Goal: Task Accomplishment & Management: Manage account settings

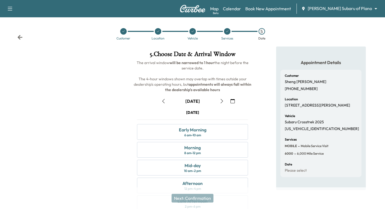
click at [194, 8] on img at bounding box center [193, 9] width 26 height 8
click at [21, 36] on icon at bounding box center [19, 37] width 5 height 5
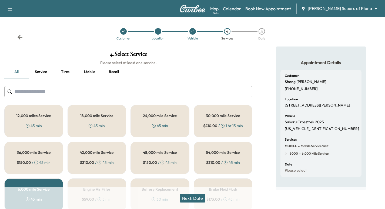
click at [195, 9] on img at bounding box center [193, 9] width 26 height 8
click at [8, 6] on icon "button" at bounding box center [10, 8] width 6 height 6
drag, startPoint x: 25, startPoint y: 42, endPoint x: 21, endPoint y: 38, distance: 6.0
click at [25, 41] on div "Customer Location Vehicle 4 Services 5 Date" at bounding box center [192, 34] width 385 height 25
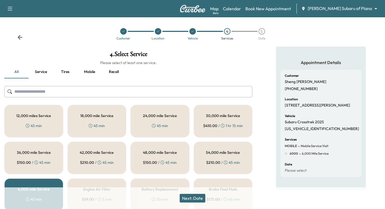
click at [289, 4] on div "Map Beta Calendar Book New Appointment [PERSON_NAME] Subaru of Plano ******** ​" at bounding box center [295, 9] width 170 height 10
click at [241, 8] on link "Calendar" at bounding box center [232, 8] width 18 height 6
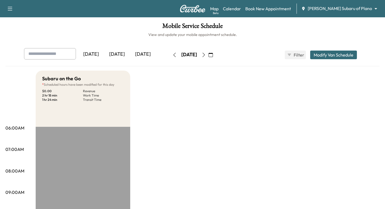
click at [353, 9] on body "Support Log Out Map Beta Calendar Book New Appointment [PERSON_NAME] Subaru of …" at bounding box center [192, 104] width 385 height 209
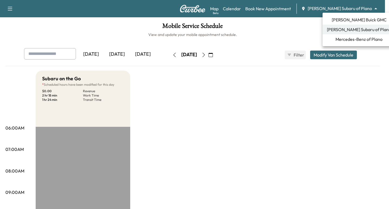
click at [351, 20] on span "[PERSON_NAME] Buick GMC" at bounding box center [359, 19] width 55 height 6
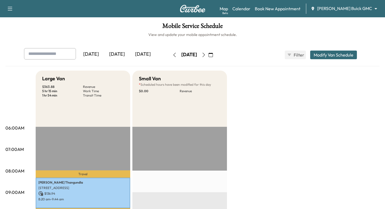
click at [206, 55] on icon "button" at bounding box center [204, 55] width 4 height 4
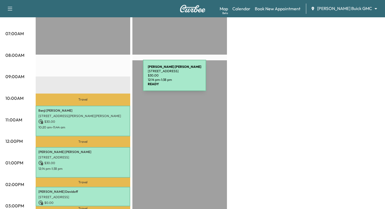
scroll to position [101, 0]
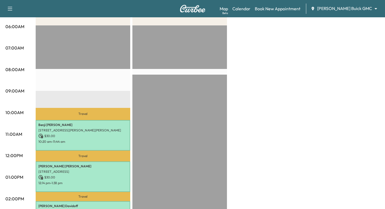
click at [353, 9] on body "Support Log Out Map Beta Calendar Book New Appointment [PERSON_NAME] Buick GMC …" at bounding box center [192, 3] width 385 height 209
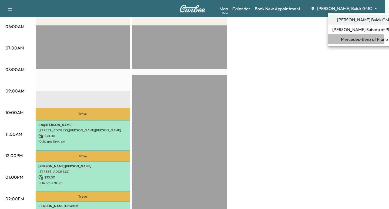
drag, startPoint x: 355, startPoint y: 41, endPoint x: 349, endPoint y: 43, distance: 6.2
click at [355, 41] on span "Mercedes-Benz of Plano" at bounding box center [364, 39] width 47 height 6
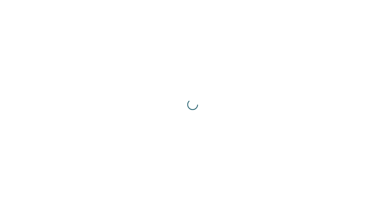
scroll to position [0, 0]
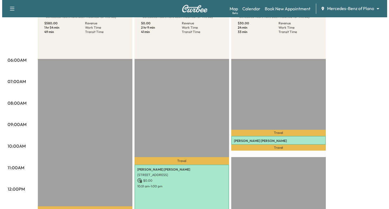
scroll to position [95, 0]
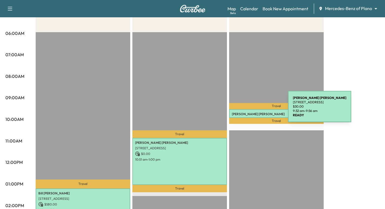
click at [247, 110] on div "[PERSON_NAME] [STREET_ADDRESS] $ 30.00 9:32 am - 9:56 am" at bounding box center [276, 113] width 95 height 9
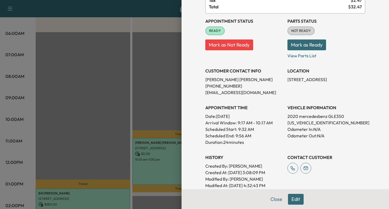
scroll to position [34, 0]
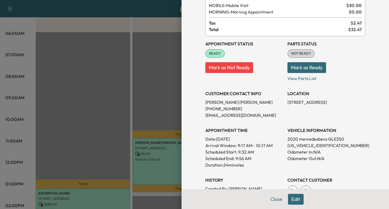
click at [125, 106] on div at bounding box center [194, 104] width 389 height 209
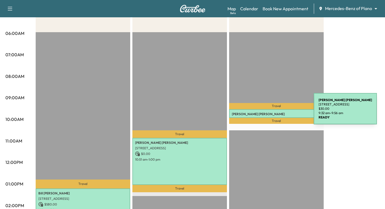
click at [273, 112] on p "[PERSON_NAME]" at bounding box center [276, 114] width 89 height 4
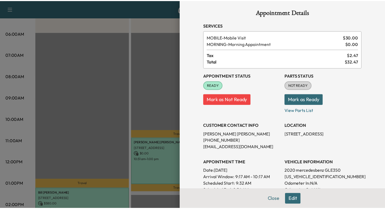
scroll to position [0, 0]
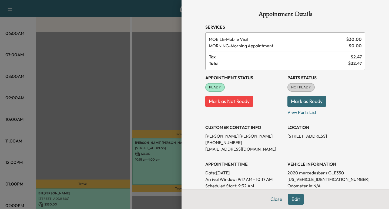
click at [138, 69] on div at bounding box center [194, 104] width 389 height 209
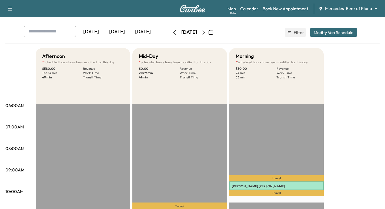
scroll to position [20, 0]
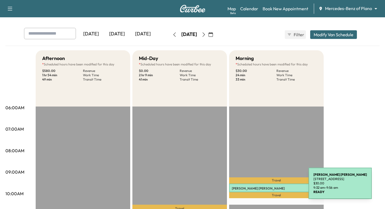
click at [269, 188] on p "[PERSON_NAME]" at bounding box center [276, 188] width 89 height 4
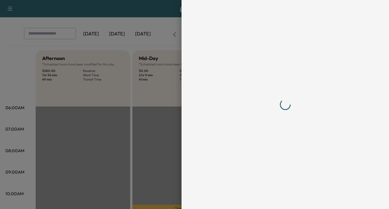
click at [93, 101] on div at bounding box center [194, 104] width 389 height 209
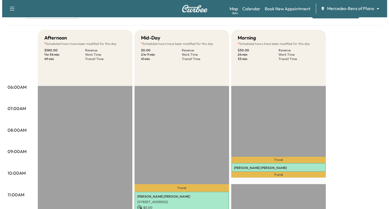
scroll to position [54, 0]
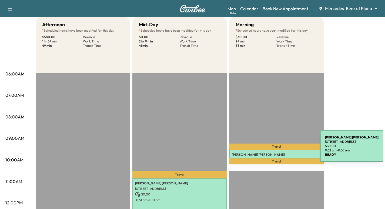
click at [279, 152] on p "[PERSON_NAME]" at bounding box center [276, 154] width 89 height 4
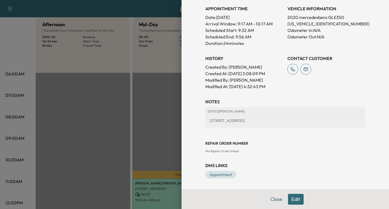
click at [292, 195] on button "Edit" at bounding box center [296, 199] width 16 height 11
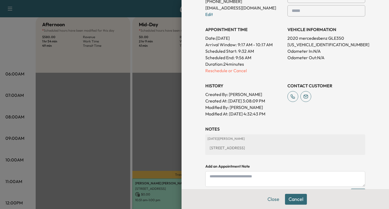
scroll to position [140, 0]
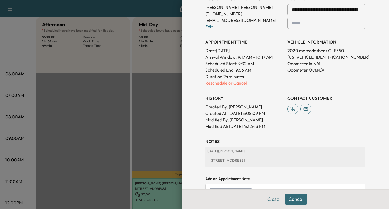
click at [205, 83] on p "Reschedule or Cancel" at bounding box center [244, 83] width 78 height 6
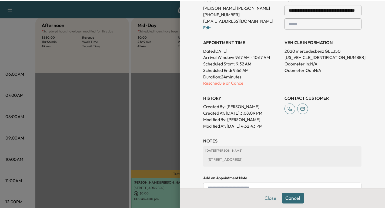
scroll to position [0, 0]
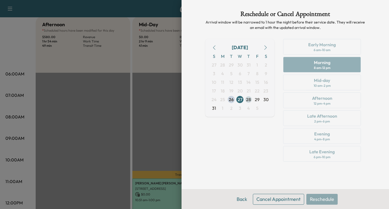
click at [248, 98] on span "28" at bounding box center [248, 99] width 5 height 6
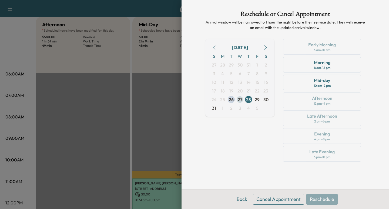
click at [238, 100] on span "27" at bounding box center [240, 99] width 5 height 6
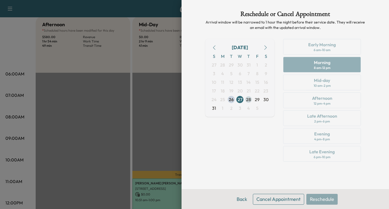
click at [246, 99] on span "28" at bounding box center [248, 99] width 9 height 9
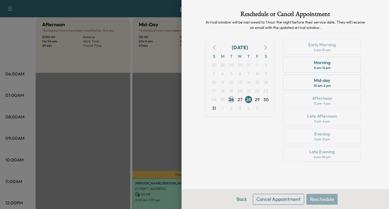
click at [146, 121] on div at bounding box center [194, 104] width 389 height 209
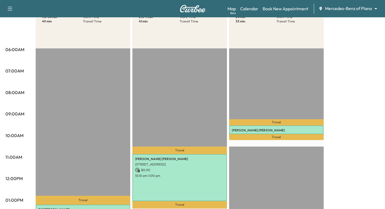
scroll to position [74, 0]
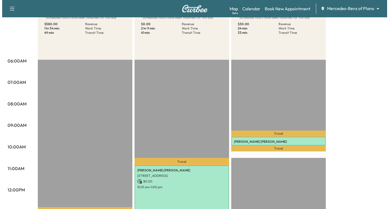
scroll to position [68, 0]
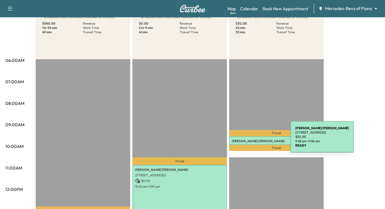
click at [250, 140] on p "[PERSON_NAME]" at bounding box center [276, 141] width 89 height 4
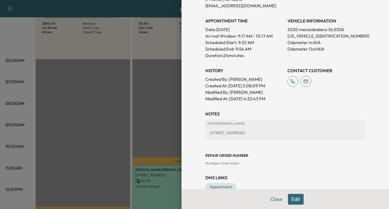
scroll to position [142, 0]
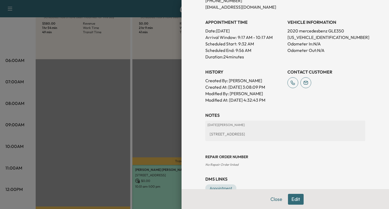
click at [209, 133] on div "[STREET_ADDRESS]" at bounding box center [285, 134] width 156 height 10
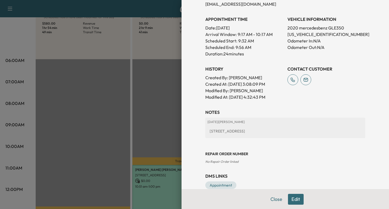
scroll to position [101, 0]
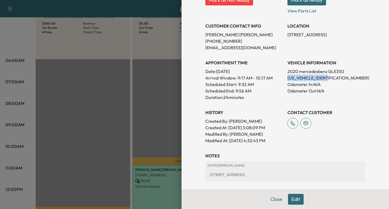
drag, startPoint x: 324, startPoint y: 78, endPoint x: 283, endPoint y: 76, distance: 41.1
click at [283, 76] on div "Appointment Status READY Mark as Not Ready Parts Status NOT READY Mark as Ready…" at bounding box center [285, 56] width 160 height 175
click at [154, 113] on div at bounding box center [194, 104] width 389 height 209
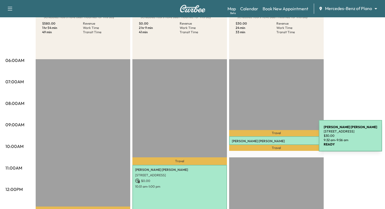
click at [278, 139] on p "[PERSON_NAME]" at bounding box center [276, 141] width 89 height 4
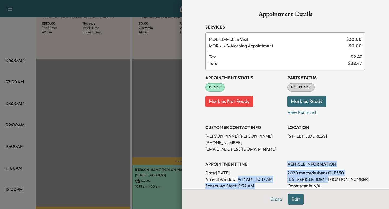
drag, startPoint x: 323, startPoint y: 180, endPoint x: 281, endPoint y: 178, distance: 41.9
click at [281, 178] on div "Appointment Status READY Mark as Not Ready Parts Status NOT READY Mark as Ready…" at bounding box center [285, 157] width 160 height 175
click at [287, 178] on p "[US_VEHICLE_IDENTIFICATION_NUMBER]" at bounding box center [326, 179] width 78 height 6
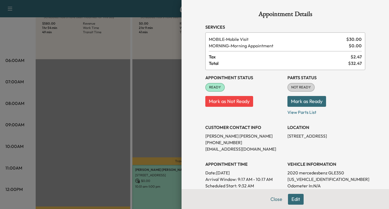
click at [269, 148] on p "[EMAIL_ADDRESS][DOMAIN_NAME]" at bounding box center [244, 149] width 78 height 6
drag, startPoint x: 325, startPoint y: 179, endPoint x: 284, endPoint y: 177, distance: 41.1
click at [287, 177] on p "[US_VEHICLE_IDENTIFICATION_NUMBER]" at bounding box center [326, 179] width 78 height 6
copy p "[US_VEHICLE_IDENTIFICATION_NUMBER]"
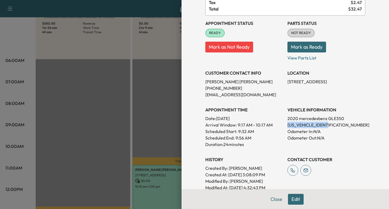
scroll to position [47, 0]
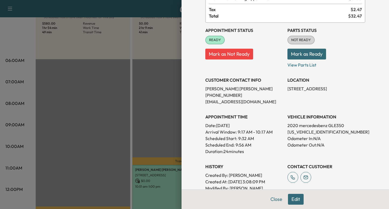
click at [163, 56] on div at bounding box center [194, 104] width 389 height 209
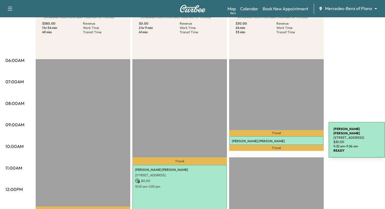
click at [288, 141] on p "[PERSON_NAME]" at bounding box center [276, 141] width 89 height 4
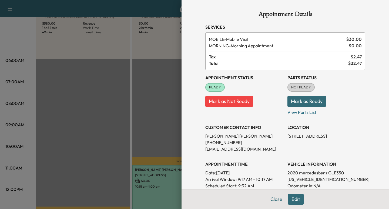
drag, startPoint x: 145, startPoint y: 93, endPoint x: 156, endPoint y: 96, distance: 12.3
click at [151, 95] on div at bounding box center [194, 104] width 389 height 209
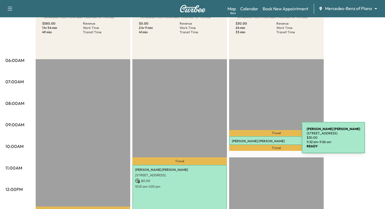
click at [263, 141] on p "[PERSON_NAME]" at bounding box center [276, 141] width 89 height 4
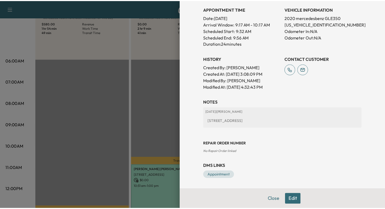
scroll to position [155, 0]
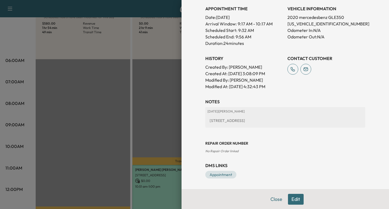
click at [161, 115] on div at bounding box center [194, 104] width 389 height 209
